Goal: Communication & Community: Answer question/provide support

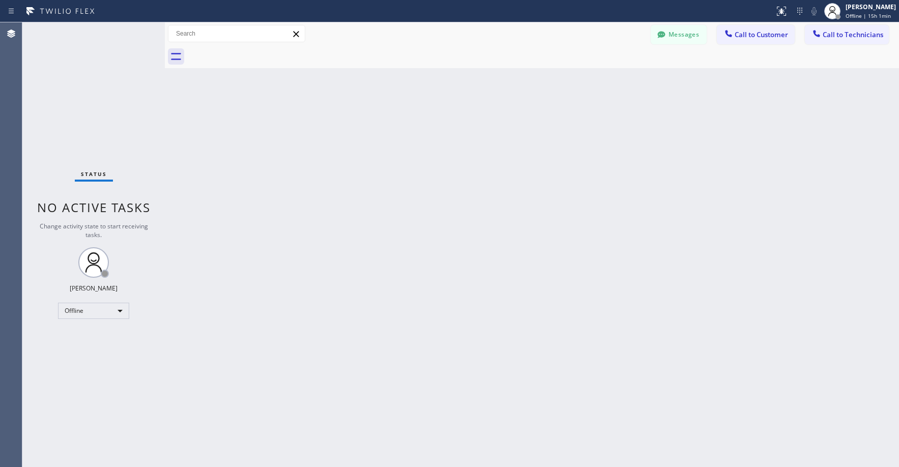
click at [110, 78] on div "Status No active tasks Change activity state to start receiving tasks. [PERSON_…" at bounding box center [93, 244] width 143 height 445
click at [92, 314] on div "Offline" at bounding box center [93, 311] width 71 height 16
click at [90, 347] on li "Unavailable" at bounding box center [93, 351] width 69 height 12
click at [97, 120] on div "Status No active tasks Change activity state to start receiving tasks. Axel Men…" at bounding box center [93, 244] width 143 height 445
click at [100, 129] on div "Status No active tasks Change activity state to start receiving tasks. Axel Men…" at bounding box center [93, 244] width 143 height 445
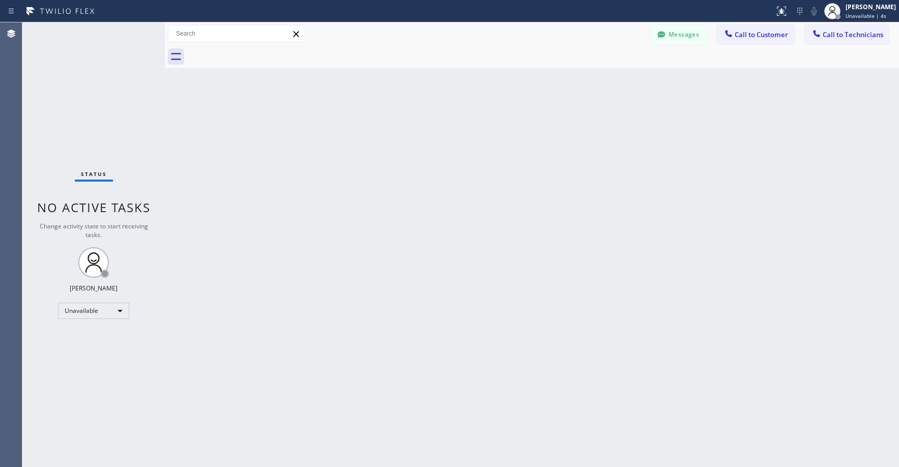
click at [93, 131] on div "Status No active tasks Change activity state to start receiving tasks. Axel Men…" at bounding box center [93, 244] width 143 height 445
click at [103, 124] on div "Status No active tasks Change activity state to start receiving tasks. Axel Men…" at bounding box center [93, 244] width 143 height 445
click at [123, 120] on div "Status No active tasks Change activity state to start receiving tasks. Axel Men…" at bounding box center [93, 244] width 143 height 445
click at [67, 87] on div "Status No active tasks Change activity state to start receiving tasks. Axel Men…" at bounding box center [93, 244] width 143 height 445
click at [96, 78] on div "Status No active tasks Change activity state to start receiving tasks. Axel Men…" at bounding box center [93, 244] width 143 height 445
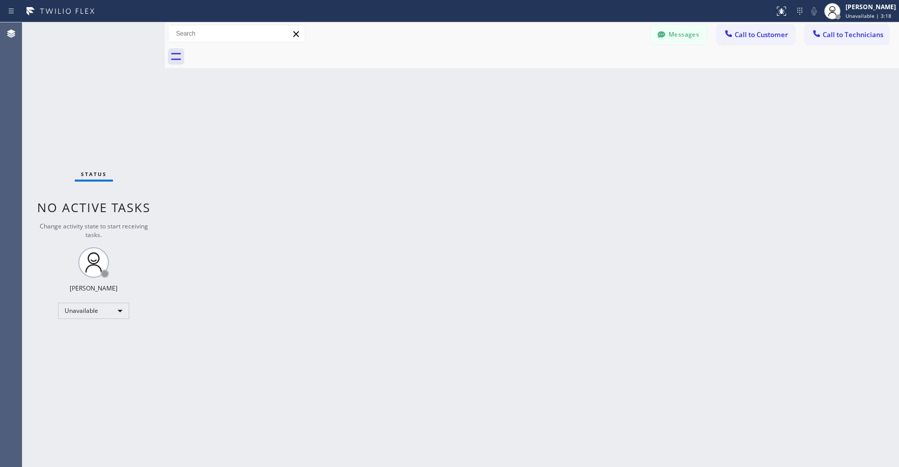
click at [90, 85] on div "Status No active tasks Change activity state to start receiving tasks. Axel Men…" at bounding box center [93, 244] width 143 height 445
click at [72, 110] on div "Status No active tasks Change activity state to start receiving tasks. Axel Men…" at bounding box center [93, 244] width 143 height 445
click at [683, 42] on button "Messages" at bounding box center [679, 34] width 56 height 19
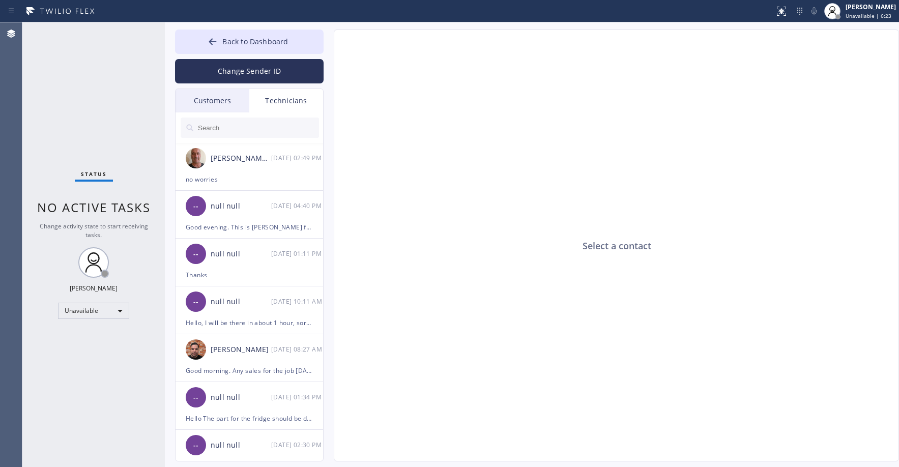
click at [211, 103] on div "Customers" at bounding box center [213, 100] width 74 height 23
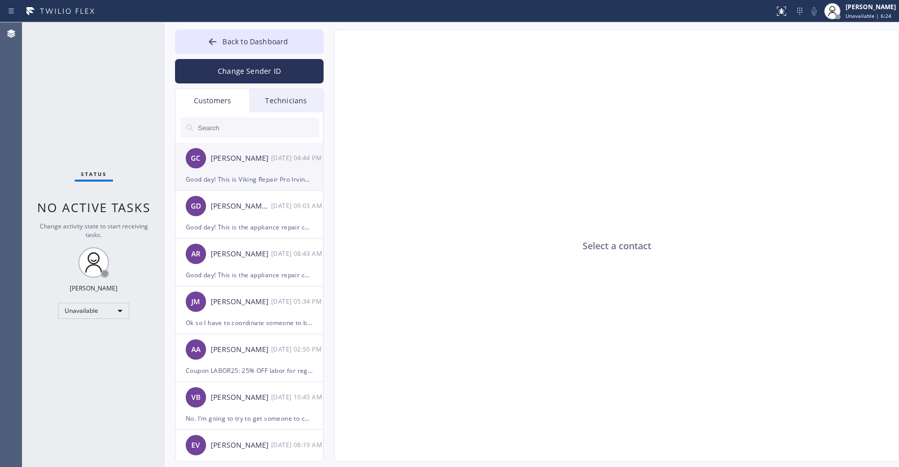
click at [247, 175] on div "Good day! This is Viking Repair Pro Irvine. Would you be available tomorrow 12-…" at bounding box center [249, 180] width 127 height 12
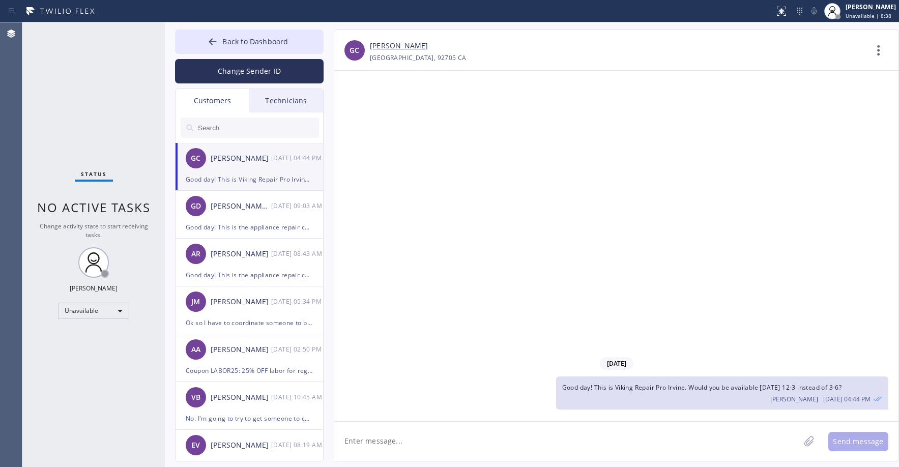
click at [79, 84] on div "Status No active tasks Change activity state to start receiving tasks. Axel Men…" at bounding box center [93, 244] width 143 height 445
click at [249, 46] on button "Back to Dashboard" at bounding box center [249, 42] width 149 height 24
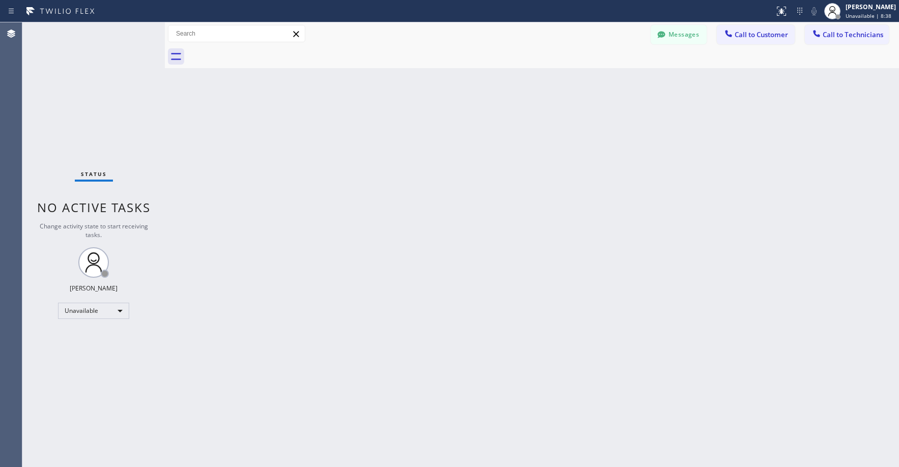
click at [96, 96] on div "Status No active tasks Change activity state to start receiving tasks. Axel Men…" at bounding box center [93, 244] width 143 height 445
click at [59, 111] on div "Status No active tasks Change activity state to start receiving tasks. Axel Men…" at bounding box center [93, 244] width 143 height 445
click at [69, 106] on div "Status No active tasks Change activity state to start receiving tasks. Axel Men…" at bounding box center [93, 244] width 143 height 445
drag, startPoint x: 102, startPoint y: 109, endPoint x: 105, endPoint y: 116, distance: 7.1
click at [103, 109] on div "Status No active tasks Change activity state to start receiving tasks. Axel Men…" at bounding box center [93, 244] width 143 height 445
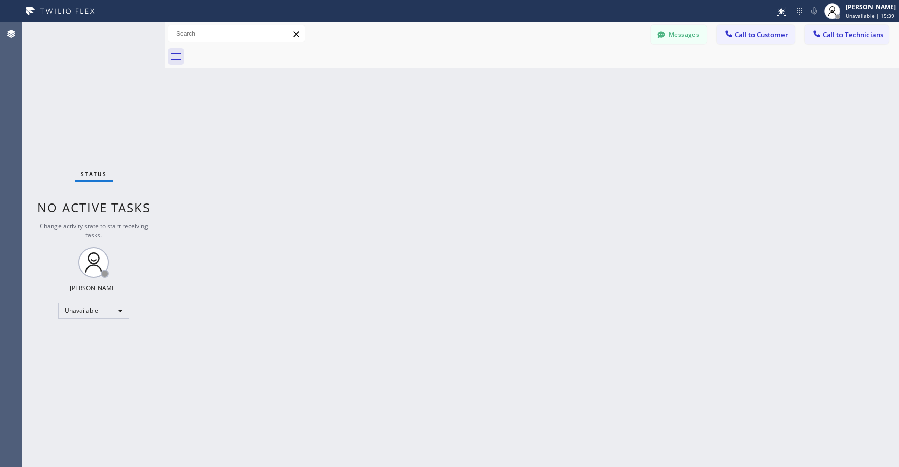
click at [77, 97] on div "Status No active tasks Change activity state to start receiving tasks. Axel Men…" at bounding box center [93, 244] width 143 height 445
click at [87, 96] on div "Status No active tasks Change activity state to start receiving tasks. Axel Men…" at bounding box center [93, 244] width 143 height 445
click at [81, 129] on div "Status No active tasks Change activity state to start receiving tasks. Axel Men…" at bounding box center [93, 244] width 143 height 445
click at [80, 108] on div "Status No active tasks Change activity state to start receiving tasks. Axel Men…" at bounding box center [93, 244] width 143 height 445
drag, startPoint x: 74, startPoint y: 74, endPoint x: 73, endPoint y: 83, distance: 9.8
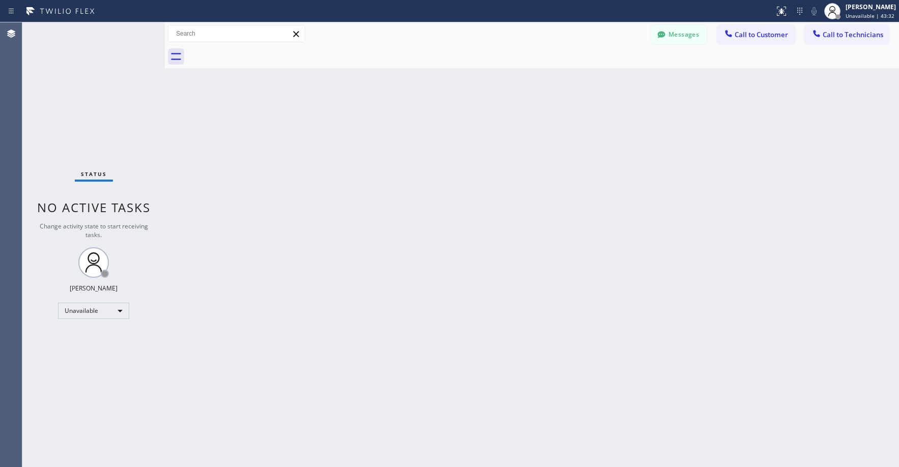
click at [74, 76] on div "Status No active tasks Change activity state to start receiving tasks. Axel Men…" at bounding box center [93, 244] width 143 height 445
click at [81, 91] on div "Status No active tasks Change activity state to start receiving tasks. Axel Men…" at bounding box center [93, 244] width 143 height 445
click at [87, 98] on div "Status No active tasks Change activity state to start receiving tasks. Axel Men…" at bounding box center [93, 244] width 143 height 445
drag, startPoint x: 87, startPoint y: 75, endPoint x: 84, endPoint y: 92, distance: 17.1
click at [87, 76] on div "Status No active tasks Change activity state to start receiving tasks. Axel Men…" at bounding box center [93, 244] width 143 height 445
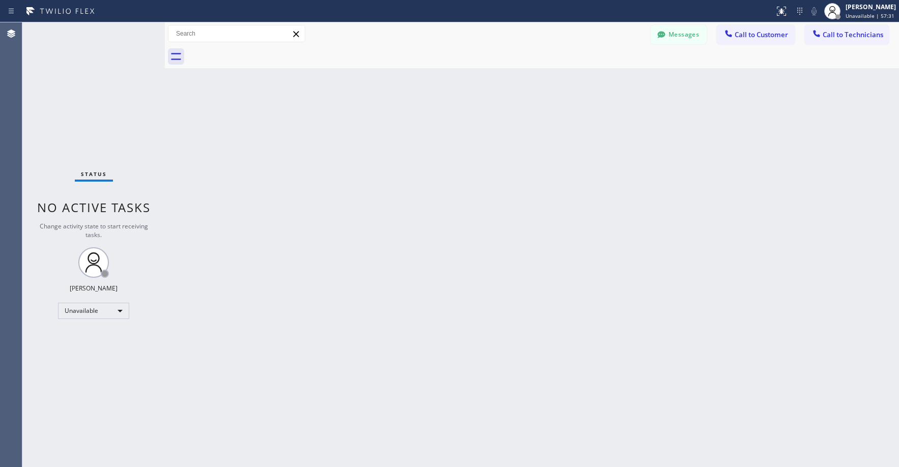
click at [95, 78] on div "Status No active tasks Change activity state to start receiving tasks. Axel Men…" at bounding box center [93, 244] width 143 height 445
click at [95, 80] on div "Status No active tasks Change activity state to start receiving tasks. Axel Men…" at bounding box center [93, 244] width 143 height 445
click at [102, 116] on div "Status No active tasks Change activity state to start receiving tasks. Axel Men…" at bounding box center [93, 244] width 143 height 445
drag, startPoint x: 473, startPoint y: 283, endPoint x: 423, endPoint y: 268, distance: 52.5
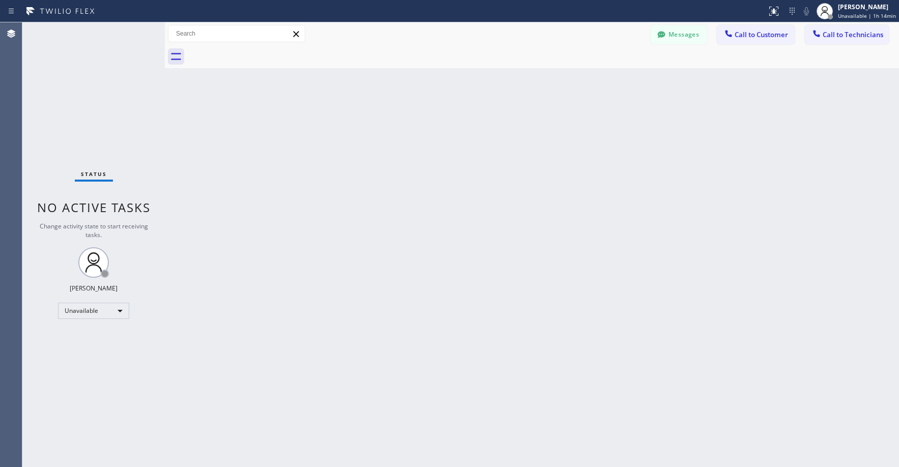
click at [469, 281] on div "Back to Dashboard Change Sender ID Customers Technicians GC Garry Carmell 09/23…" at bounding box center [532, 244] width 735 height 445
click at [70, 106] on div "Status No active tasks Change activity state to start receiving tasks. Axel Men…" at bounding box center [93, 244] width 143 height 445
click at [88, 84] on div "Status No active tasks Change activity state to start receiving tasks. Axel Men…" at bounding box center [93, 244] width 143 height 445
click at [104, 89] on div "Status No active tasks Change activity state to start receiving tasks. Axel Men…" at bounding box center [93, 244] width 143 height 445
click at [828, 36] on span "Call to Technicians" at bounding box center [853, 34] width 61 height 9
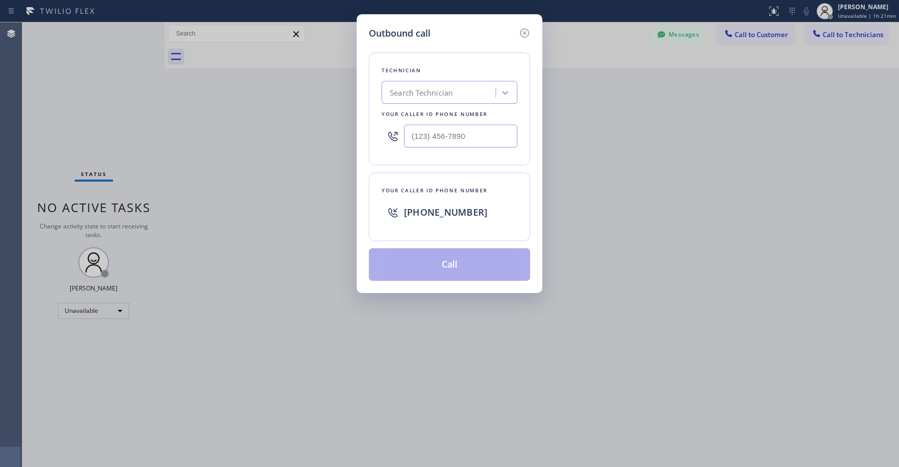
click at [431, 90] on div "Search Technician" at bounding box center [421, 93] width 63 height 12
type input "sf tom"
click at [435, 114] on div "Nizam Giyazov" at bounding box center [450, 114] width 136 height 18
type input "(818) 554-3383"
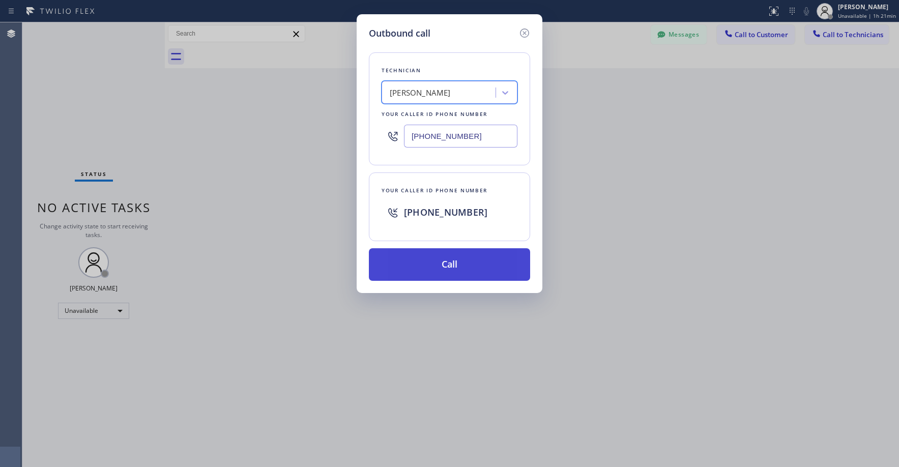
click at [446, 263] on button "Call" at bounding box center [449, 264] width 161 height 33
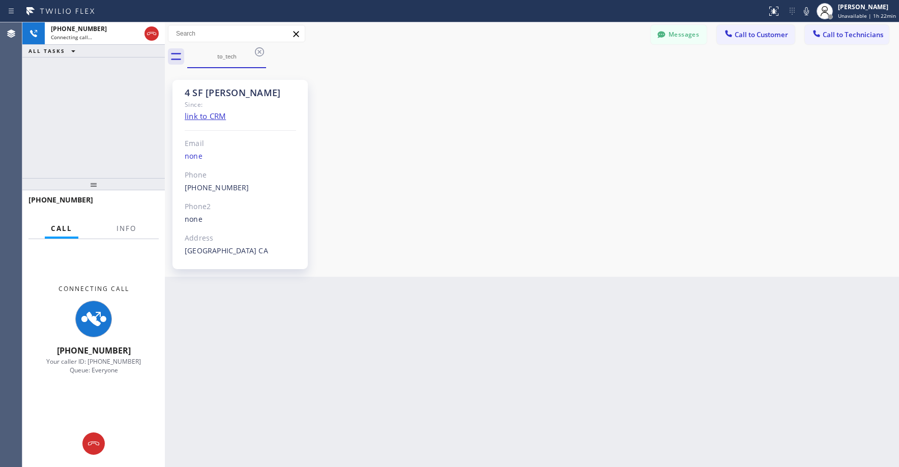
click at [91, 127] on div "+18185543383 Connecting call… ALL TASKS ALL TASKS ACTIVE TASKS TASKS IN WRAP UP" at bounding box center [93, 100] width 143 height 156
click at [77, 111] on div "+18185543383 Connecting call… ALL TASKS ALL TASKS ACTIVE TASKS TASKS IN WRAP UP" at bounding box center [93, 100] width 143 height 156
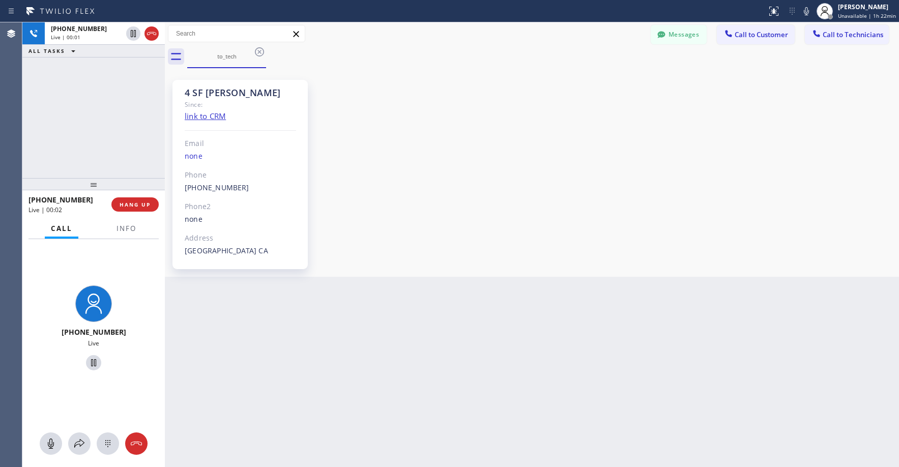
click at [86, 153] on div "+18185543383 Live | 00:01 ALL TASKS ALL TASKS ACTIVE TASKS TASKS IN WRAP UP" at bounding box center [93, 100] width 143 height 156
click at [86, 153] on div "+18185543383 Live | 00:13 ALL TASKS ALL TASKS ACTIVE TASKS TASKS IN WRAP UP" at bounding box center [93, 100] width 143 height 156
click at [64, 114] on div "+18185543383 Live | 00:21 ALL TASKS ALL TASKS ACTIVE TASKS TASKS IN WRAP UP" at bounding box center [93, 100] width 143 height 156
click at [91, 128] on div "+18185543383 Live | 07:45 ALL TASKS ALL TASKS ACTIVE TASKS TASKS IN WRAP UP" at bounding box center [93, 100] width 143 height 156
click at [91, 128] on div "+18185543383 Live | 07:49 ALL TASKS ALL TASKS ACTIVE TASKS TASKS IN WRAP UP" at bounding box center [93, 100] width 143 height 156
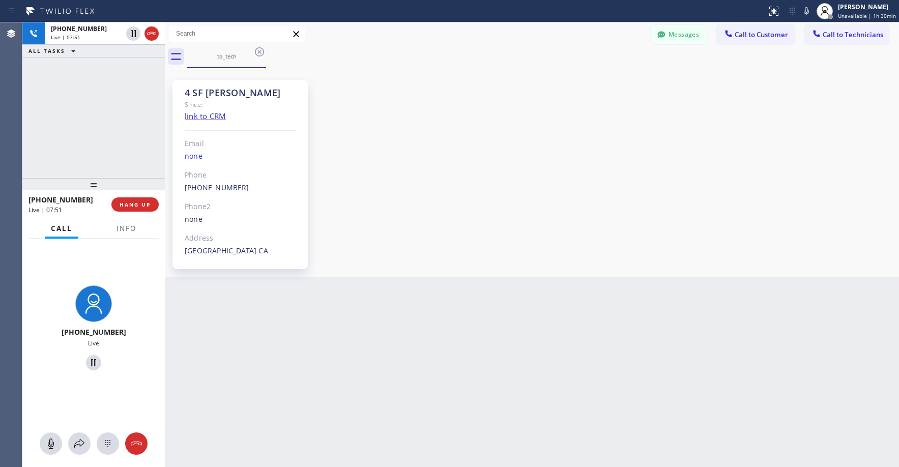
click at [98, 128] on div "+18185543383 Live | 07:51 ALL TASKS ALL TASKS ACTIVE TASKS TASKS IN WRAP UP" at bounding box center [93, 100] width 143 height 156
click at [118, 115] on div "+18185543383 Live | 07:52 ALL TASKS ALL TASKS ACTIVE TASKS TASKS IN WRAP UP" at bounding box center [93, 100] width 143 height 156
click at [107, 112] on div "+18185543383 Live | 09:57 ALL TASKS ALL TASKS ACTIVE TASKS TASKS IN WRAP UP" at bounding box center [93, 100] width 143 height 156
drag, startPoint x: 351, startPoint y: 333, endPoint x: 321, endPoint y: 314, distance: 35.7
click at [351, 333] on div "Back to Dashboard Change Sender ID Customers Technicians GC Garry Carmell 09/23…" at bounding box center [532, 244] width 735 height 445
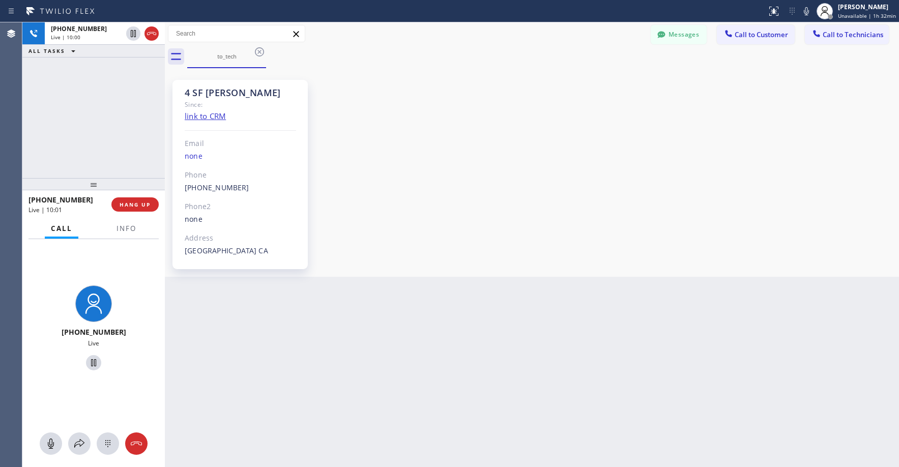
click at [109, 110] on div "+18185543383 Live | 10:00 ALL TASKS ALL TASKS ACTIVE TASKS TASKS IN WRAP UP" at bounding box center [93, 100] width 143 height 156
click at [526, 372] on div "Back to Dashboard Change Sender ID Customers Technicians GC Garry Carmell 09/23…" at bounding box center [532, 244] width 735 height 445
click at [457, 346] on div "Back to Dashboard Change Sender ID Customers Technicians GC Garry Carmell 09/23…" at bounding box center [532, 244] width 735 height 445
click at [127, 123] on div "+18185543383 Live | 10:05 ALL TASKS ALL TASKS ACTIVE TASKS TASKS IN WRAP UP" at bounding box center [93, 100] width 143 height 156
click at [340, 350] on div "Back to Dashboard Change Sender ID Customers Technicians GC Garry Carmell 09/23…" at bounding box center [532, 244] width 735 height 445
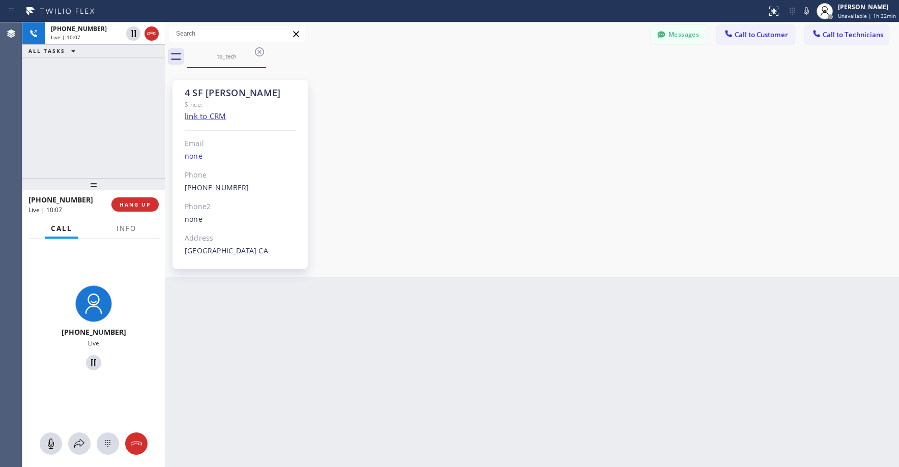
click at [101, 86] on div "+18185543383 Live | 10:07 ALL TASKS ALL TASKS ACTIVE TASKS TASKS IN WRAP UP" at bounding box center [93, 100] width 143 height 156
click at [116, 114] on div "+18185543383 Live | 10:08 ALL TASKS ALL TASKS ACTIVE TASKS TASKS IN WRAP UP" at bounding box center [93, 100] width 143 height 156
click at [96, 114] on div "+18185543383 Live | 10:16 ALL TASKS ALL TASKS ACTIVE TASKS TASKS IN WRAP UP" at bounding box center [93, 100] width 143 height 156
drag, startPoint x: 68, startPoint y: 102, endPoint x: 223, endPoint y: 50, distance: 163.7
click at [75, 102] on div "+18185543383 Live | 10:27 ALL TASKS ALL TASKS ACTIVE TASKS TASKS IN WRAP UP" at bounding box center [93, 100] width 143 height 156
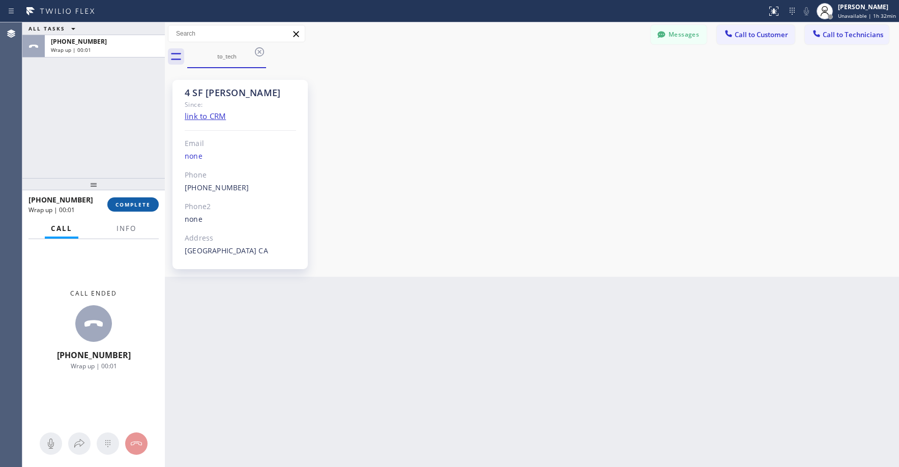
click at [142, 207] on span "COMPLETE" at bounding box center [133, 204] width 35 height 7
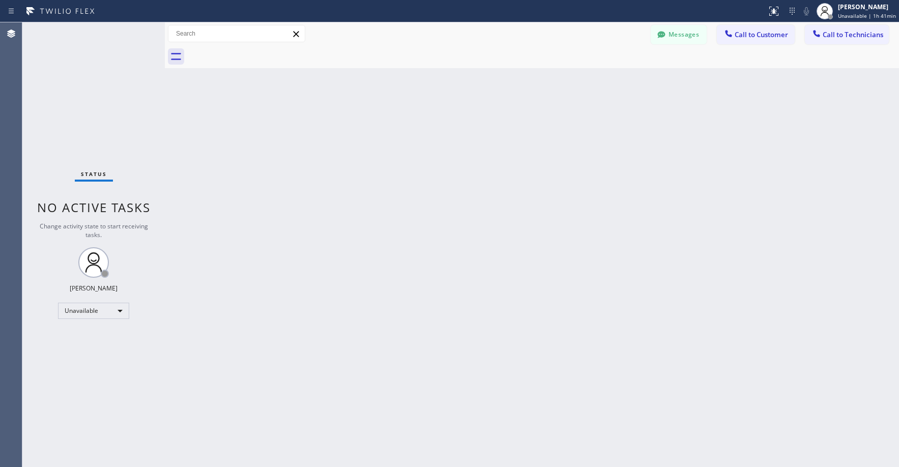
click at [76, 79] on div "Status No active tasks Change activity state to start receiving tasks. Axel Men…" at bounding box center [93, 244] width 143 height 445
click at [90, 89] on div "Status No active tasks Change activity state to start receiving tasks. Axel Men…" at bounding box center [93, 244] width 143 height 445
click at [80, 67] on div "Status No active tasks Change activity state to start receiving tasks. Axel Men…" at bounding box center [93, 244] width 143 height 445
click at [90, 312] on div "Unavailable" at bounding box center [93, 311] width 71 height 16
click at [83, 361] on li "Break" at bounding box center [93, 363] width 69 height 12
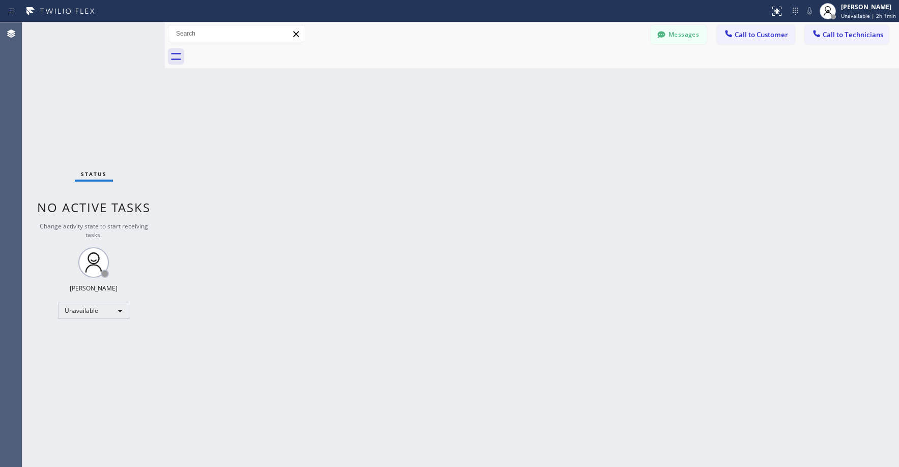
click at [99, 91] on div "Status No active tasks Change activity state to start receiving tasks. Axel Men…" at bounding box center [93, 244] width 143 height 445
click at [102, 310] on div "Break" at bounding box center [93, 311] width 71 height 16
click at [103, 352] on li "Unavailable" at bounding box center [93, 351] width 69 height 12
drag, startPoint x: 74, startPoint y: 84, endPoint x: 71, endPoint y: 134, distance: 50.5
click at [74, 86] on div "Status No active tasks Change activity state to start receiving tasks. Axel Men…" at bounding box center [93, 244] width 143 height 445
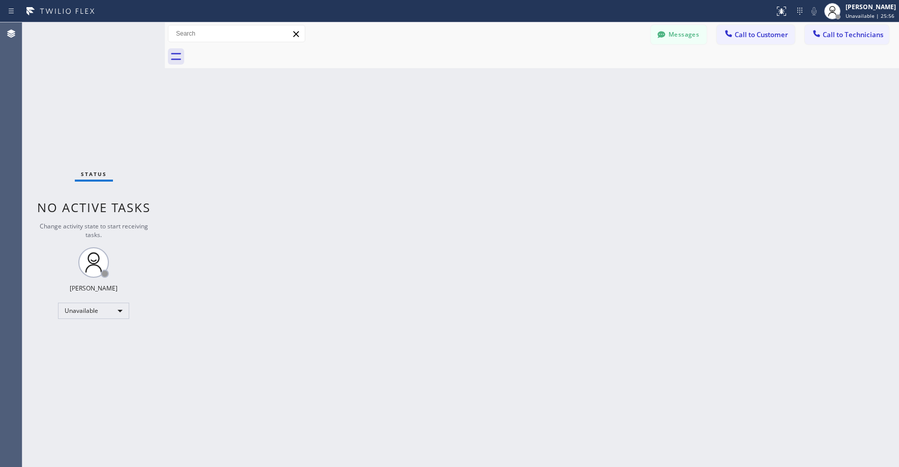
click at [103, 111] on div "Status No active tasks Change activity state to start receiving tasks. Axel Men…" at bounding box center [93, 244] width 143 height 445
click at [674, 38] on button "Messages" at bounding box center [679, 34] width 56 height 19
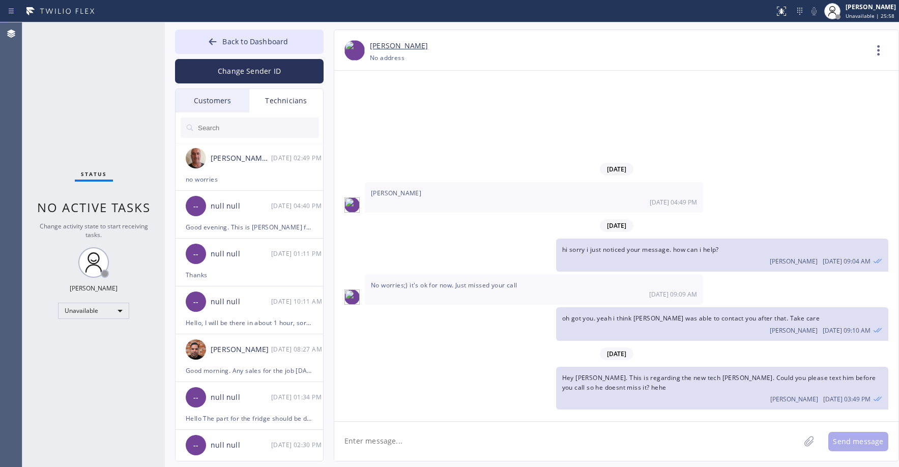
click at [214, 100] on div "Customers" at bounding box center [213, 100] width 74 height 23
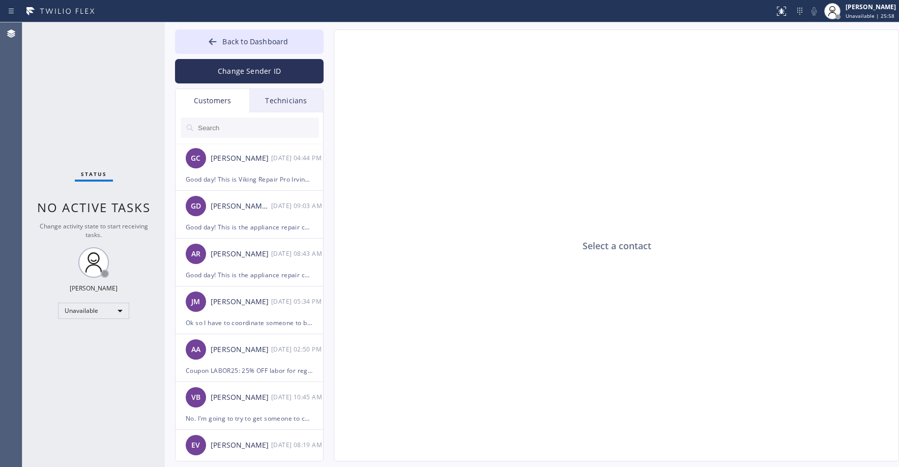
click at [226, 128] on input "text" at bounding box center [258, 128] width 122 height 20
paste input "164AKS"
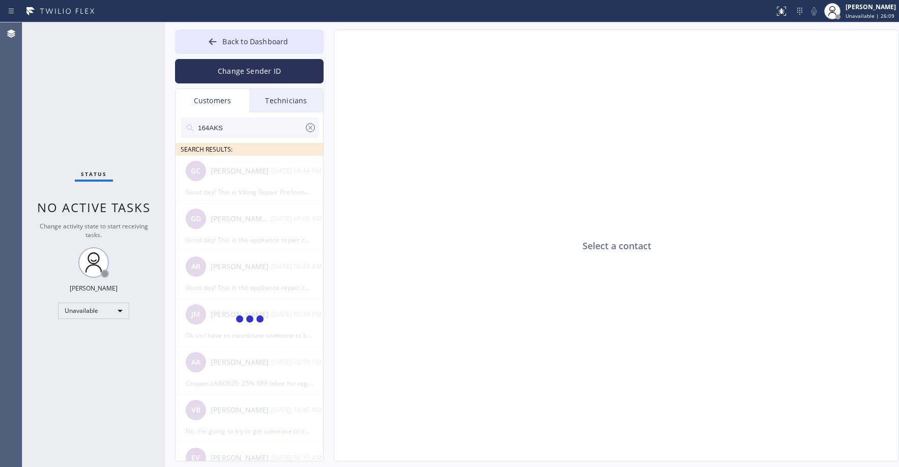
type input "164AKS"
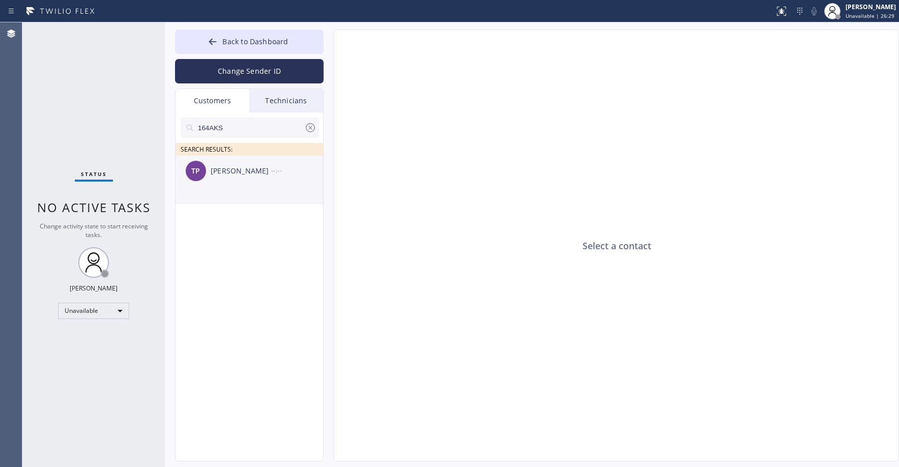
click at [232, 186] on li "TP Terry Pettigrew --:--" at bounding box center [250, 180] width 149 height 48
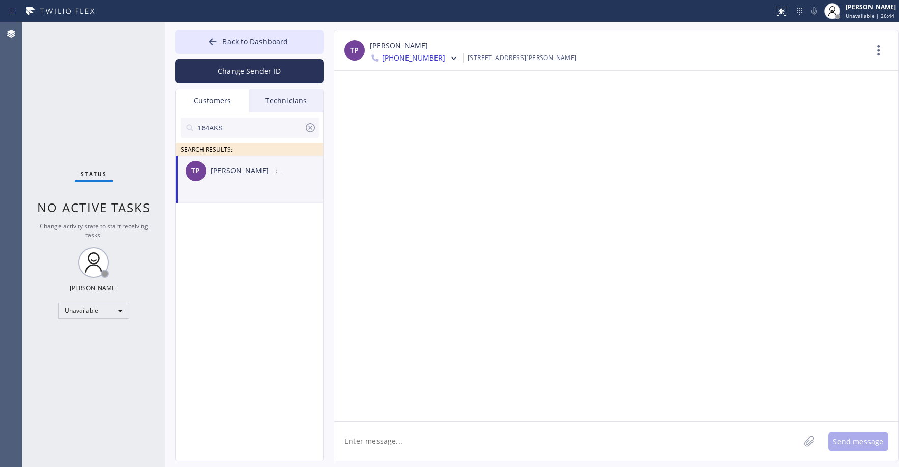
click at [388, 444] on textarea at bounding box center [567, 441] width 466 height 39
paste textarea "Good day! This is the appliance repair company you recently contacted. Unfortun…"
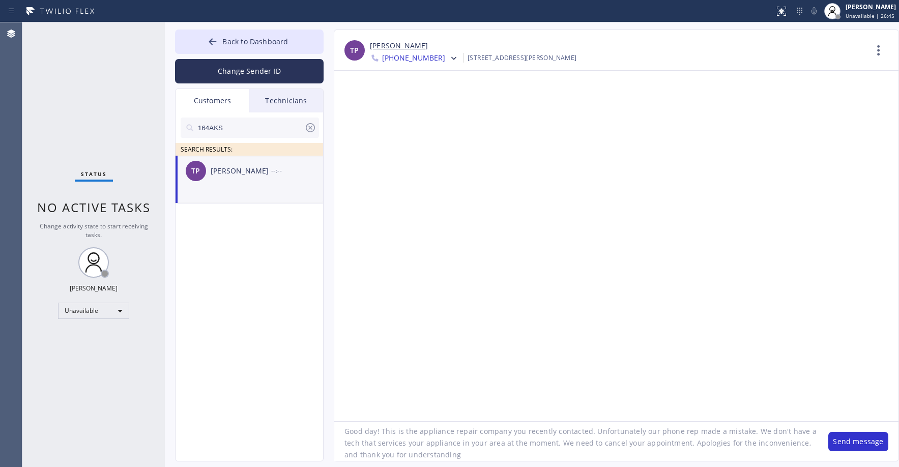
scroll to position [10, 0]
type textarea "Good day! This is the appliance repair company you recently contacted. Unfortun…"
click at [872, 443] on button "Send message" at bounding box center [859, 441] width 60 height 19
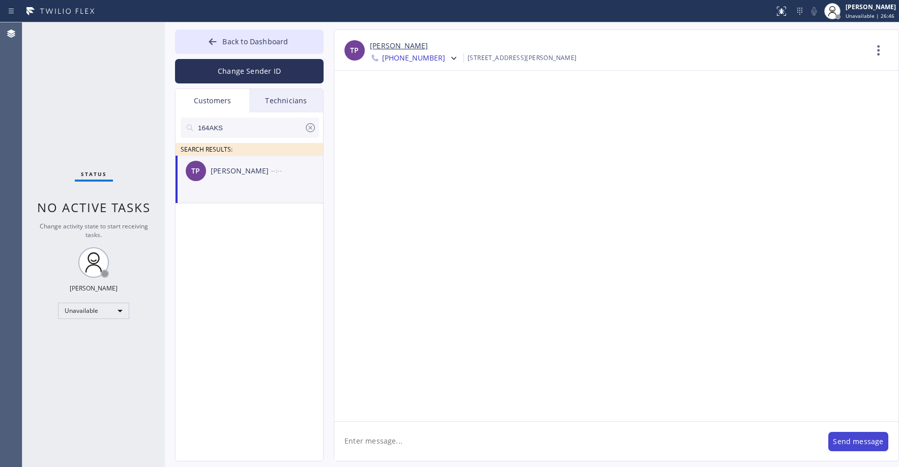
scroll to position [0, 0]
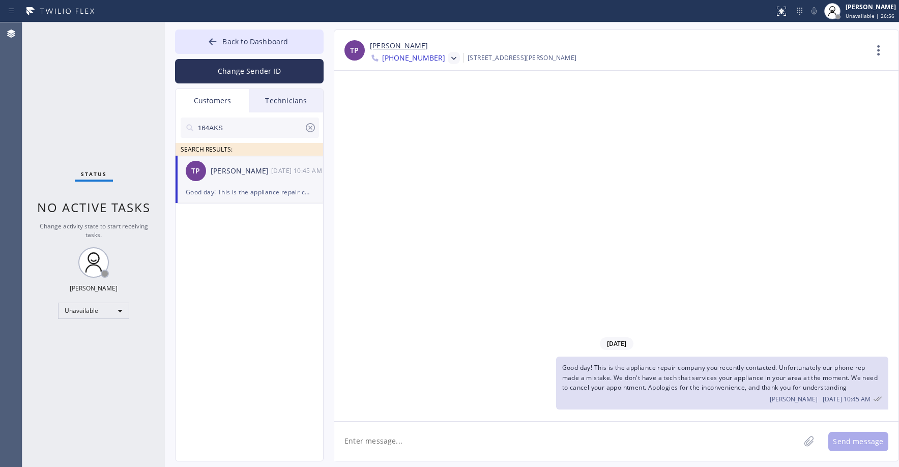
click at [449, 58] on icon at bounding box center [454, 58] width 10 height 10
click at [427, 130] on div "+19097984429" at bounding box center [428, 128] width 117 height 23
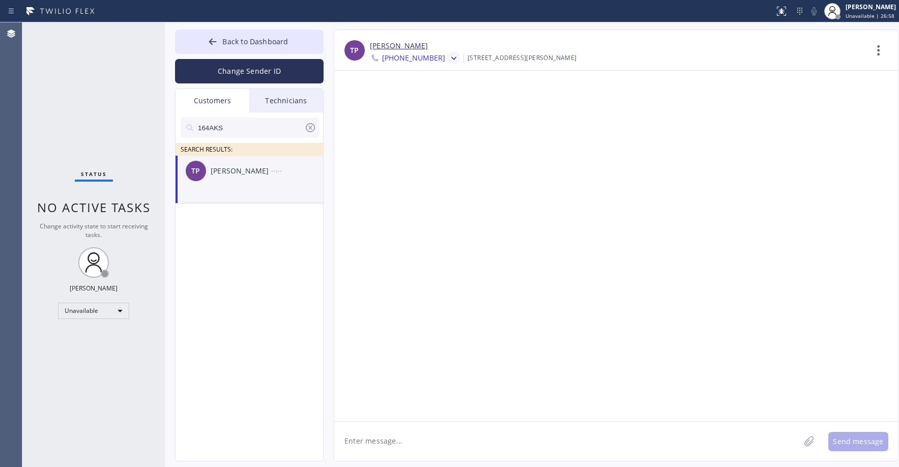
click at [437, 439] on textarea at bounding box center [567, 441] width 466 height 39
paste textarea "Good day! This is the appliance repair company you recently contacted. Unfortun…"
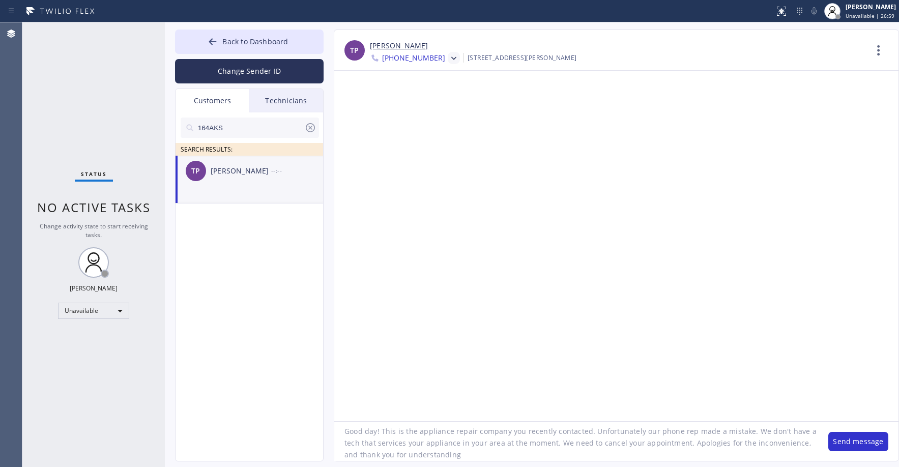
type textarea "Good day! This is the appliance repair company you recently contacted. Unfortun…"
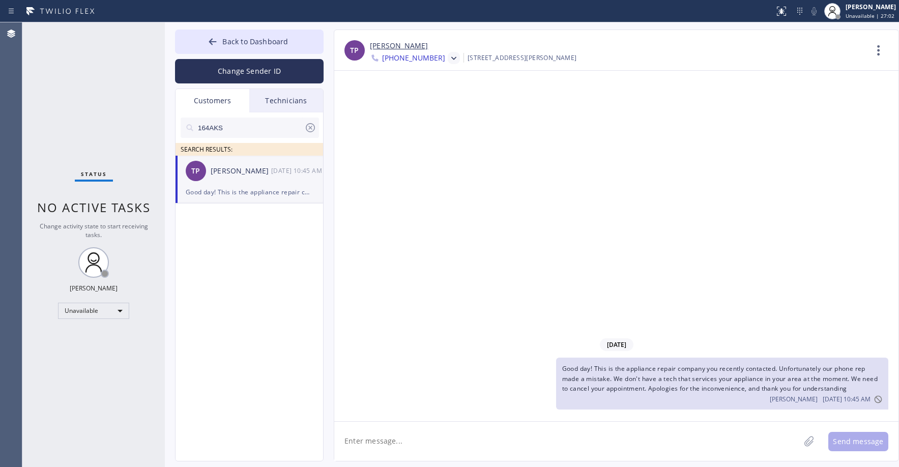
click at [448, 58] on div at bounding box center [454, 58] width 12 height 12
click at [429, 104] on div "+19092380094" at bounding box center [428, 104] width 117 height 23
click at [310, 127] on icon at bounding box center [310, 127] width 9 height 9
click at [255, 42] on span "Back to Dashboard" at bounding box center [255, 42] width 66 height 10
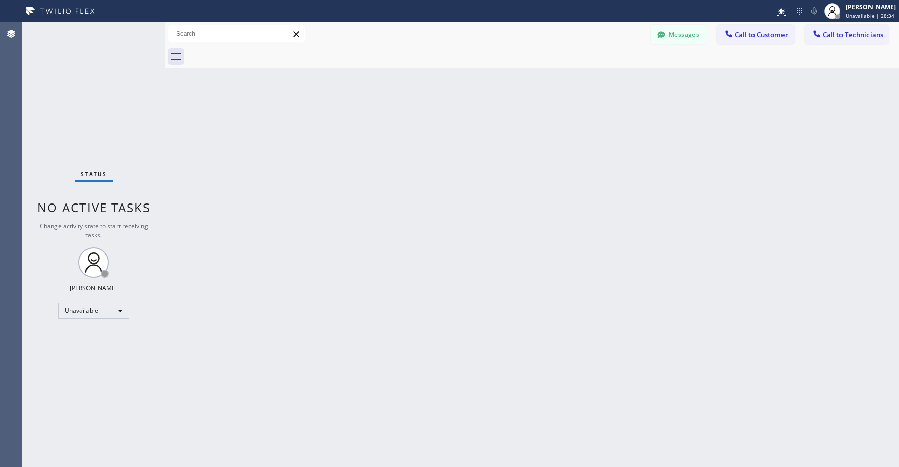
click at [100, 104] on div "Status No active tasks Change activity state to start receiving tasks. Axel Men…" at bounding box center [93, 244] width 143 height 445
click at [112, 131] on div "Status No active tasks Change activity state to start receiving tasks. Axel Men…" at bounding box center [93, 244] width 143 height 445
click at [91, 79] on div "Status No active tasks Change activity state to start receiving tasks. Axel Men…" at bounding box center [93, 244] width 143 height 445
click at [60, 79] on div "Status No active tasks Change activity state to start receiving tasks. Axel Men…" at bounding box center [93, 244] width 143 height 445
click at [118, 83] on div "Status No active tasks Change activity state to start receiving tasks. Axel Men…" at bounding box center [93, 244] width 143 height 445
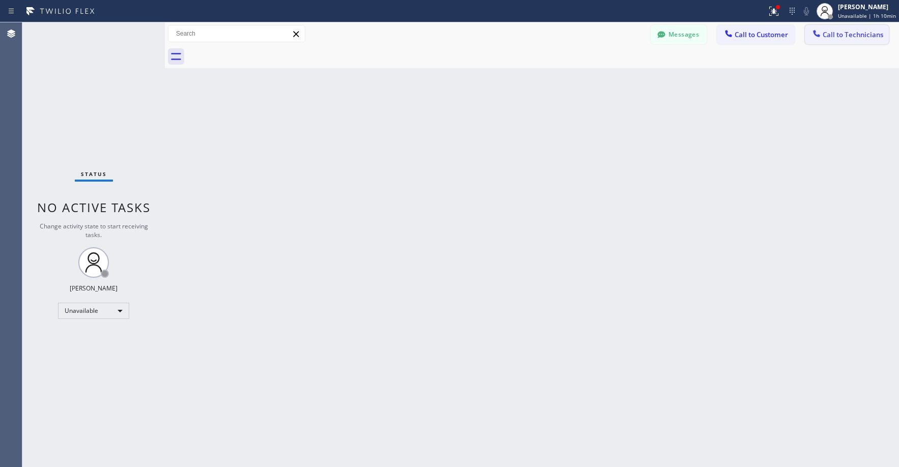
click at [852, 36] on span "Call to Technicians" at bounding box center [853, 34] width 61 height 9
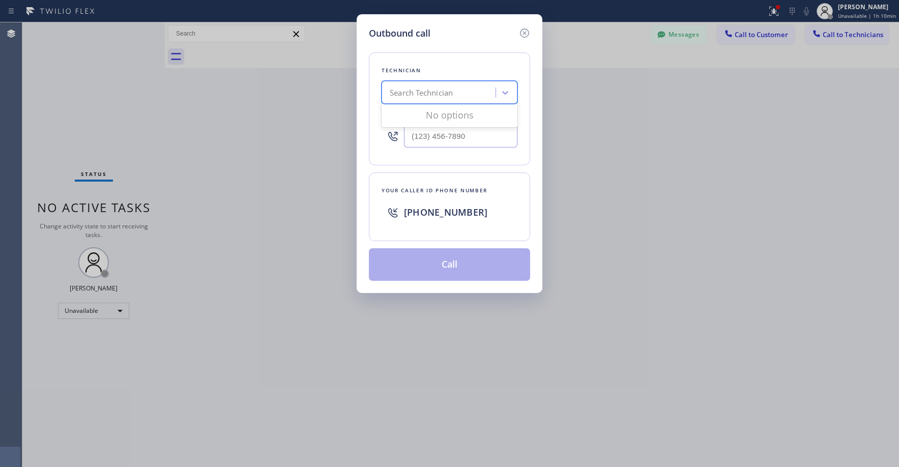
click at [429, 88] on div "Search Technician" at bounding box center [421, 93] width 63 height 12
type input "sf tom"
click at [428, 116] on div "Nizam Giyazov" at bounding box center [450, 114] width 136 height 18
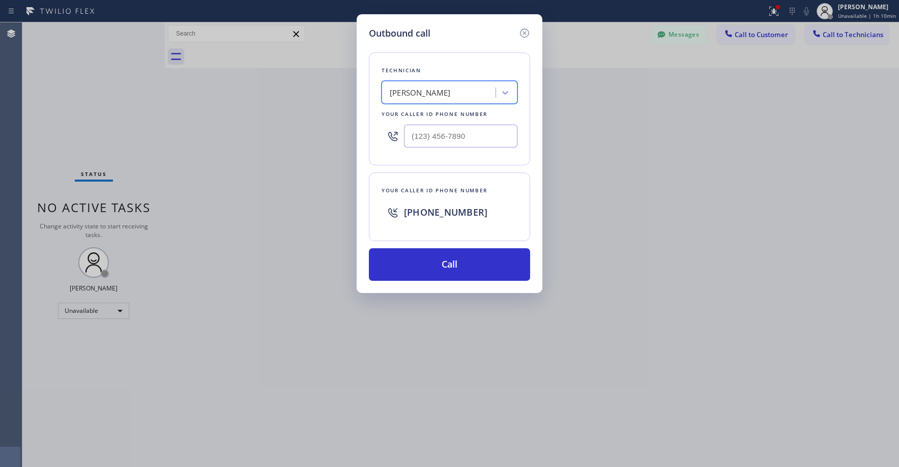
type input "(818) 554-3383"
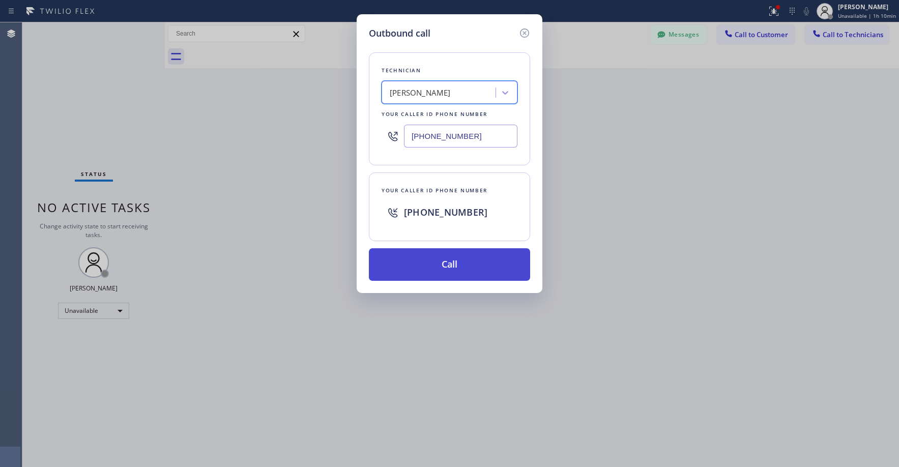
click at [446, 267] on button "Call" at bounding box center [449, 264] width 161 height 33
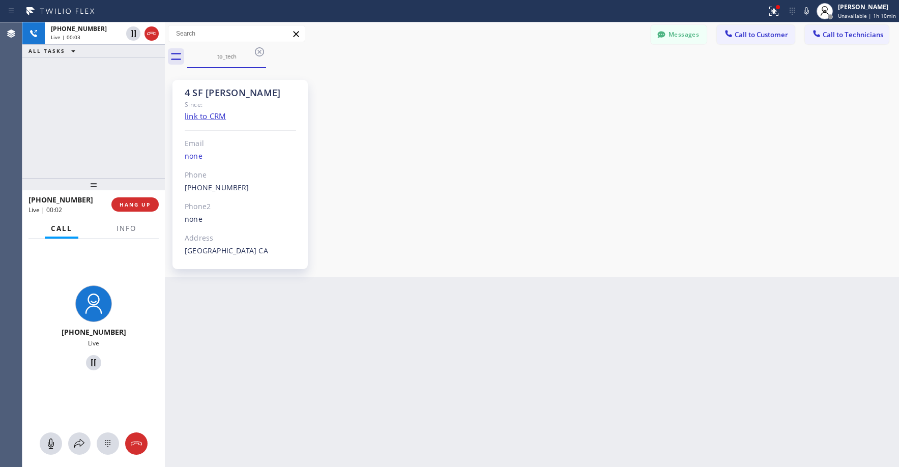
click at [79, 84] on div "+18185543383 Live | 00:03 ALL TASKS ALL TASKS ACTIVE TASKS TASKS IN WRAP UP" at bounding box center [93, 100] width 143 height 156
click at [114, 112] on div "+18185543383 Live | 00:41 ALL TASKS ALL TASKS ACTIVE TASKS TASKS IN WRAP UP" at bounding box center [93, 100] width 143 height 156
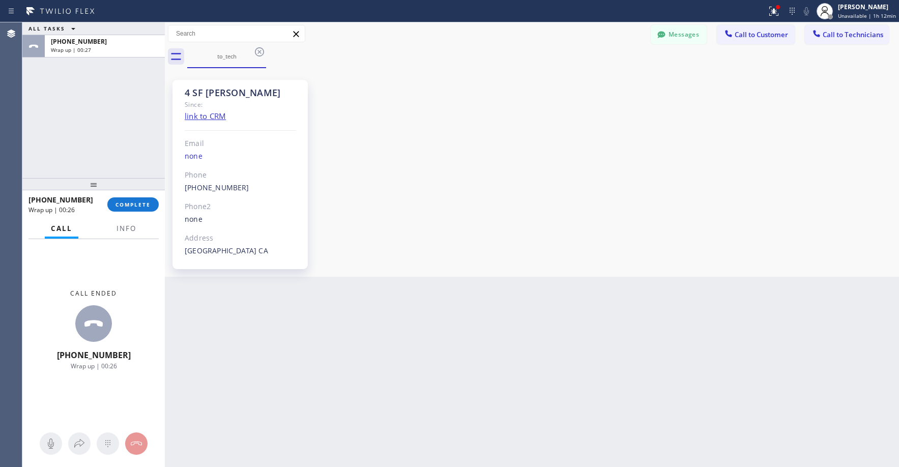
click at [37, 111] on div "ALL TASKS ALL TASKS ACTIVE TASKS TASKS IN WRAP UP +18185543383 Wrap up | 00:27" at bounding box center [93, 100] width 143 height 156
click at [137, 206] on span "COMPLETE" at bounding box center [133, 204] width 35 height 7
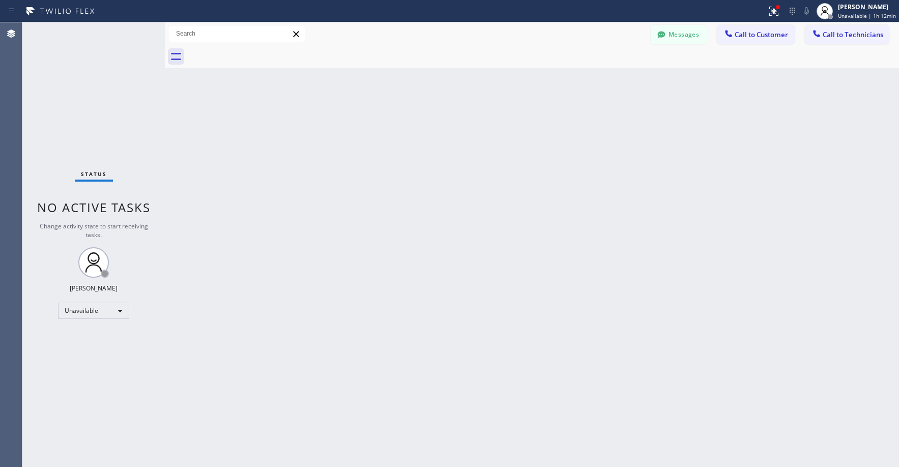
drag, startPoint x: 81, startPoint y: 88, endPoint x: 70, endPoint y: 218, distance: 130.8
click at [80, 93] on div "Status No active tasks Change activity state to start receiving tasks. Axel Men…" at bounding box center [93, 244] width 143 height 445
click at [87, 109] on div "Status No active tasks Change activity state to start receiving tasks. Axel Men…" at bounding box center [93, 244] width 143 height 445
click at [108, 112] on div "Status No active tasks Change activity state to start receiving tasks. Axel Men…" at bounding box center [93, 244] width 143 height 445
drag, startPoint x: 92, startPoint y: 87, endPoint x: 90, endPoint y: 103, distance: 16.4
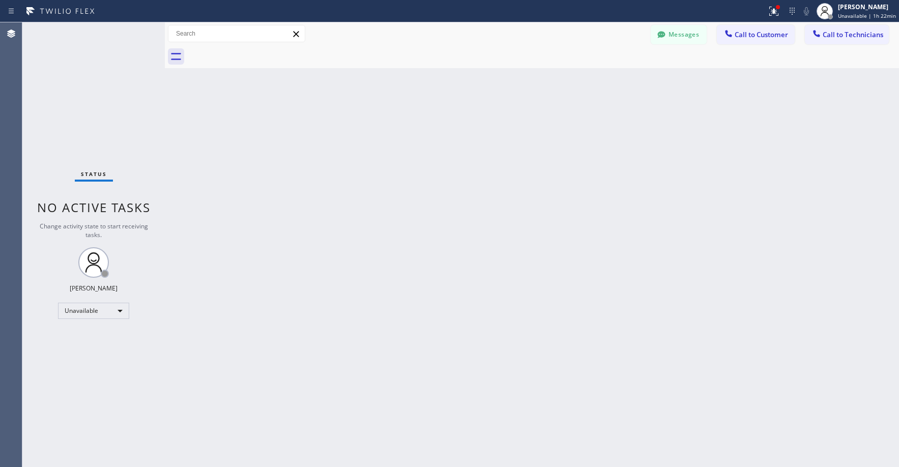
click at [92, 90] on div "Status No active tasks Change activity state to start receiving tasks. Axel Men…" at bounding box center [93, 244] width 143 height 445
click at [117, 90] on div "Status No active tasks Change activity state to start receiving tasks. Axel Men…" at bounding box center [93, 244] width 143 height 445
click at [108, 108] on div "Status No active tasks Change activity state to start receiving tasks. Axel Men…" at bounding box center [93, 244] width 143 height 445
click at [103, 71] on div "Status No active tasks Change activity state to start receiving tasks. Axel Men…" at bounding box center [93, 244] width 143 height 445
click at [73, 87] on div "Status No active tasks Change activity state to start receiving tasks. Axel Men…" at bounding box center [93, 244] width 143 height 445
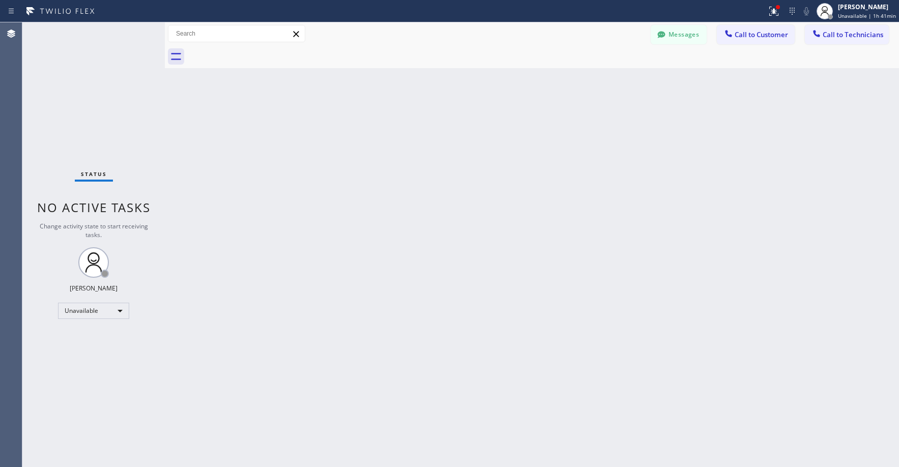
click at [69, 100] on div "Status No active tasks Change activity state to start receiving tasks. Axel Men…" at bounding box center [93, 244] width 143 height 445
drag, startPoint x: 97, startPoint y: 79, endPoint x: 61, endPoint y: 306, distance: 230.4
click at [97, 81] on div "Status No active tasks Change activity state to start receiving tasks. Axel Men…" at bounding box center [93, 244] width 143 height 445
click at [72, 315] on div "Unavailable" at bounding box center [93, 311] width 71 height 16
click at [78, 326] on li "Offline" at bounding box center [93, 325] width 69 height 12
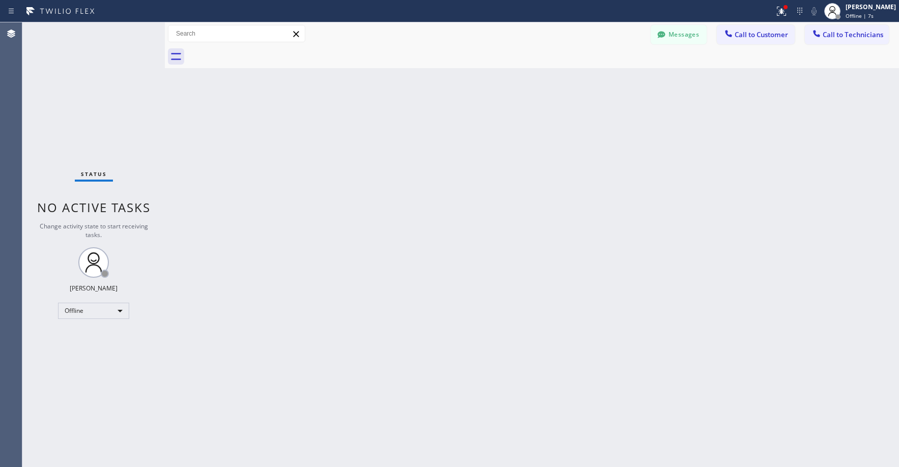
drag, startPoint x: 105, startPoint y: 122, endPoint x: 105, endPoint y: 207, distance: 85.0
click at [106, 125] on div "Status No active tasks Change activity state to start receiving tasks. Axel Men…" at bounding box center [93, 244] width 143 height 445
click at [857, 14] on span "Offline | 9s" at bounding box center [860, 15] width 28 height 7
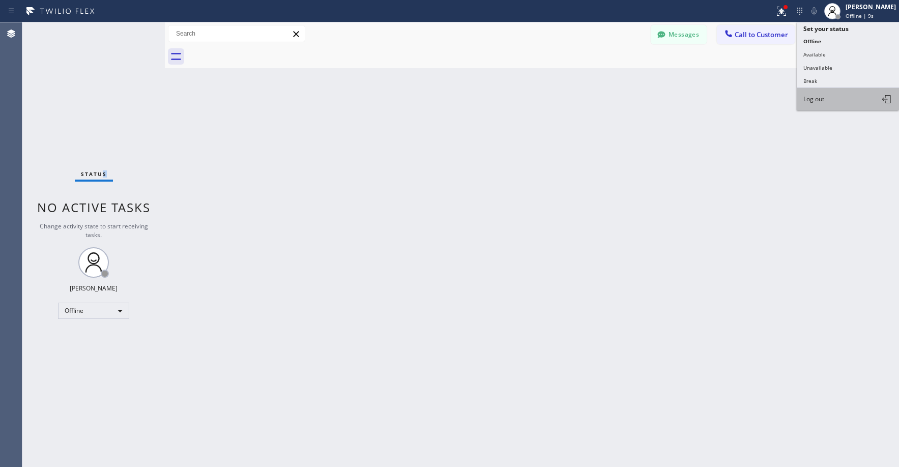
click at [817, 96] on span "Log out" at bounding box center [814, 99] width 21 height 9
